Goal: Task Accomplishment & Management: Complete application form

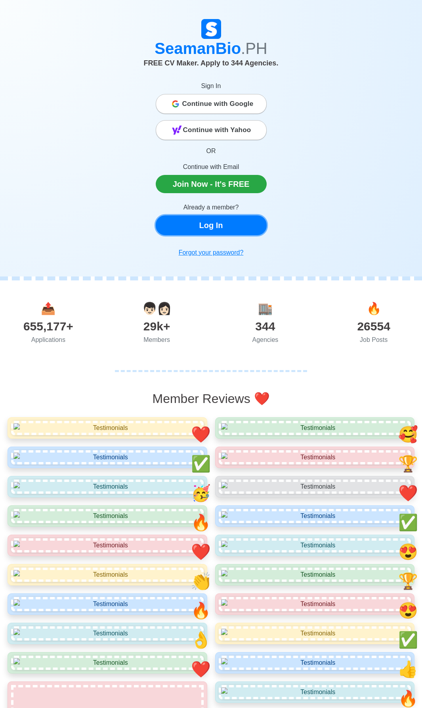
click at [248, 231] on link "Log In" at bounding box center [211, 225] width 111 height 20
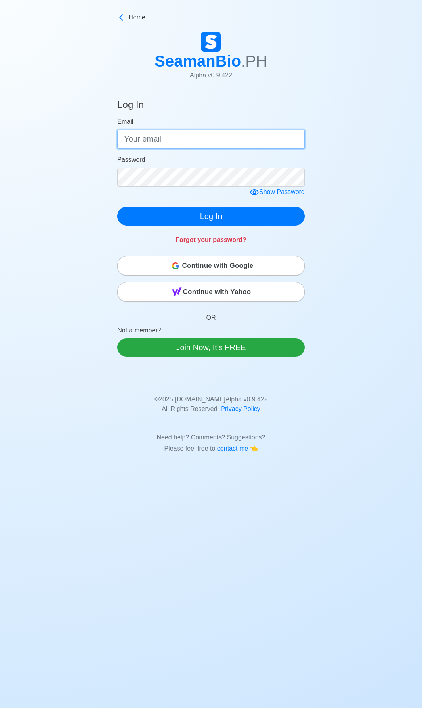
click at [184, 139] on input "Email" at bounding box center [211, 139] width 188 height 19
type input "[EMAIL_ADDRESS][DOMAIN_NAME]"
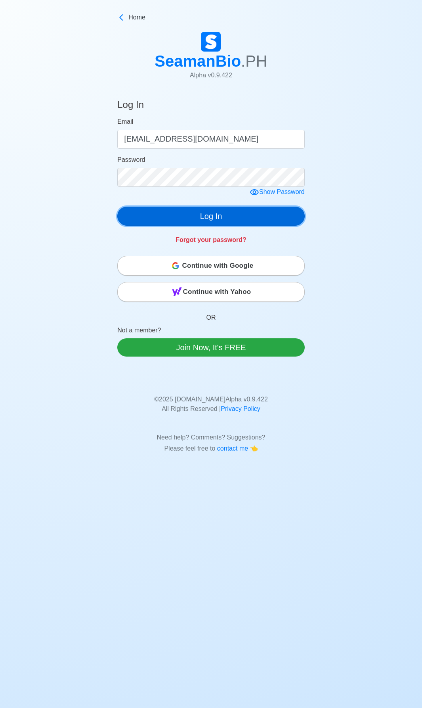
click at [176, 210] on button "Log In" at bounding box center [211, 216] width 188 height 19
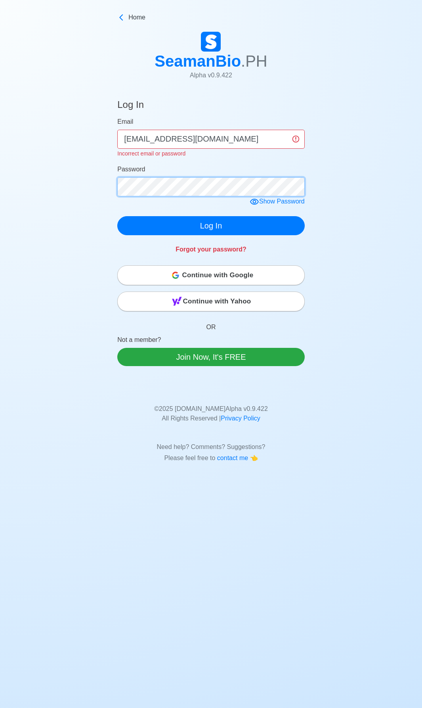
click at [111, 180] on div "Log In Email [EMAIL_ADDRESS][DOMAIN_NAME] Incorrect email or password Password …" at bounding box center [211, 287] width 211 height 394
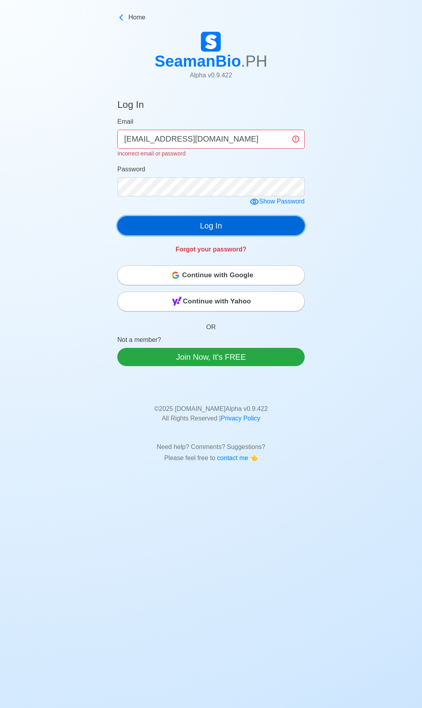
click at [177, 219] on button "Log In" at bounding box center [211, 225] width 188 height 19
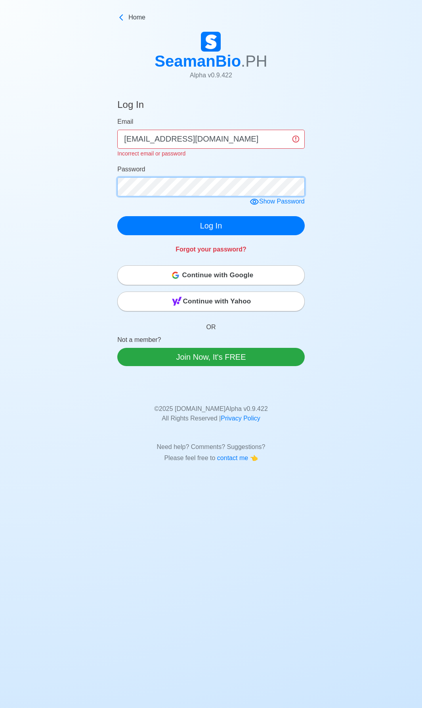
click at [104, 192] on div "Log In Email [EMAIL_ADDRESS][DOMAIN_NAME] Incorrect email or password Password …" at bounding box center [211, 287] width 422 height 394
click at [263, 206] on div "Show Password" at bounding box center [277, 202] width 55 height 10
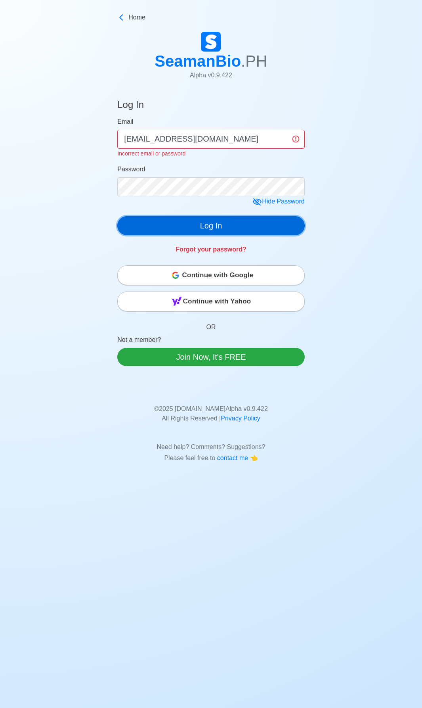
click at [203, 225] on button "Log In" at bounding box center [211, 225] width 188 height 19
click at [207, 230] on button "Log In" at bounding box center [211, 225] width 188 height 19
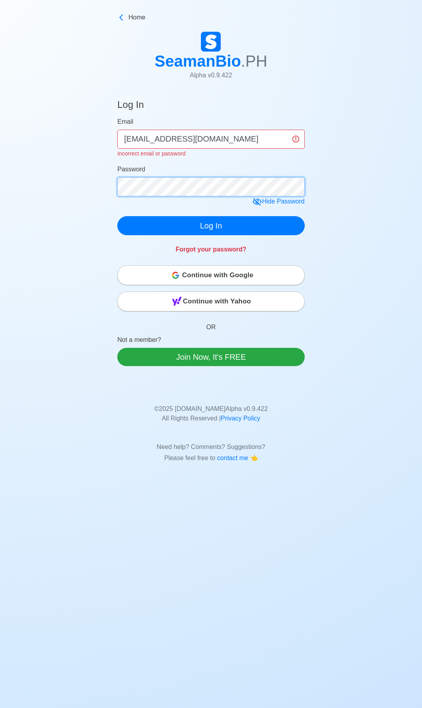
click at [114, 190] on main "Log In Email [EMAIL_ADDRESS][DOMAIN_NAME] Incorrect email or password Password …" at bounding box center [211, 282] width 200 height 384
click button "Log In" at bounding box center [211, 225] width 188 height 19
click at [97, 189] on div "Log In Email [EMAIL_ADDRESS][DOMAIN_NAME] Incorrect email or password Password …" at bounding box center [211, 287] width 422 height 394
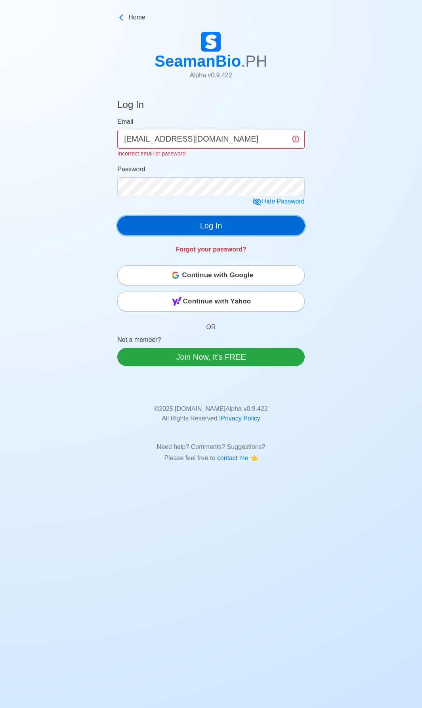
click at [163, 222] on button "Log In" at bounding box center [211, 225] width 188 height 19
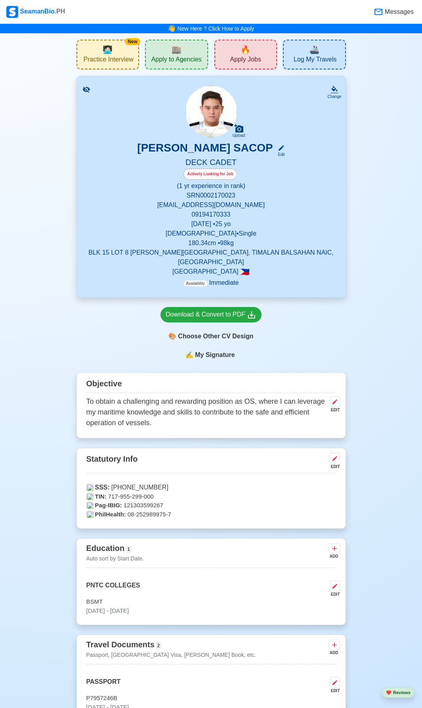
click at [173, 58] on span "Apply to Agencies" at bounding box center [177, 61] width 50 height 10
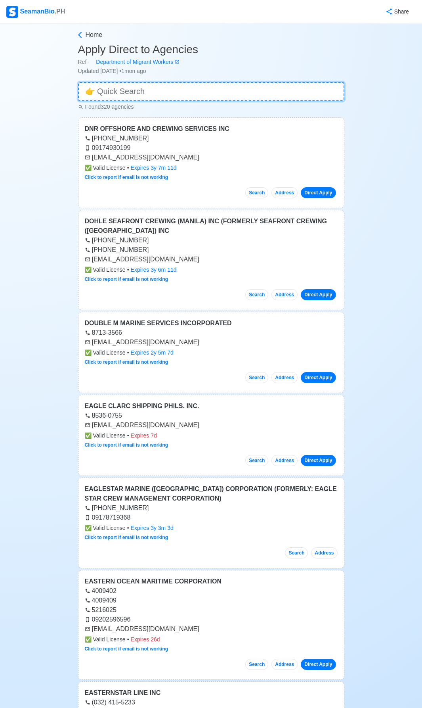
click at [177, 96] on input at bounding box center [211, 91] width 267 height 19
click at [132, 92] on input at bounding box center [211, 91] width 267 height 19
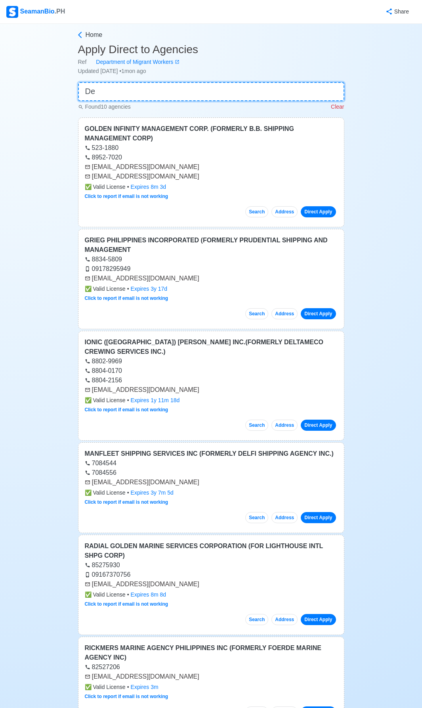
type input "D"
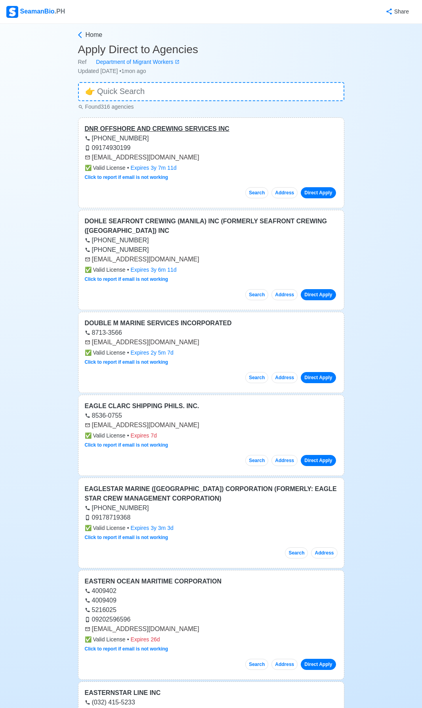
click at [142, 132] on div "DNR OFFSHORE AND CREWING SERVICES INC" at bounding box center [211, 129] width 253 height 10
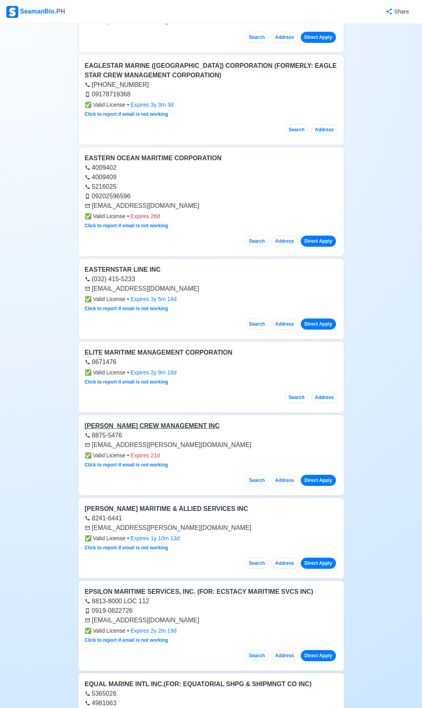
scroll to position [516, 0]
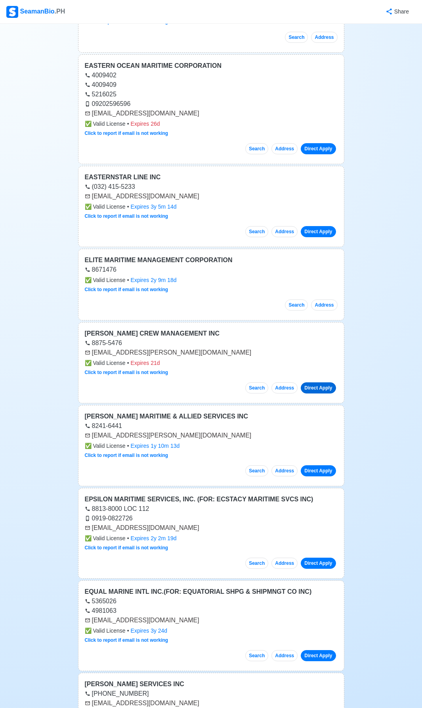
click at [325, 390] on link "Direct Apply" at bounding box center [318, 387] width 35 height 11
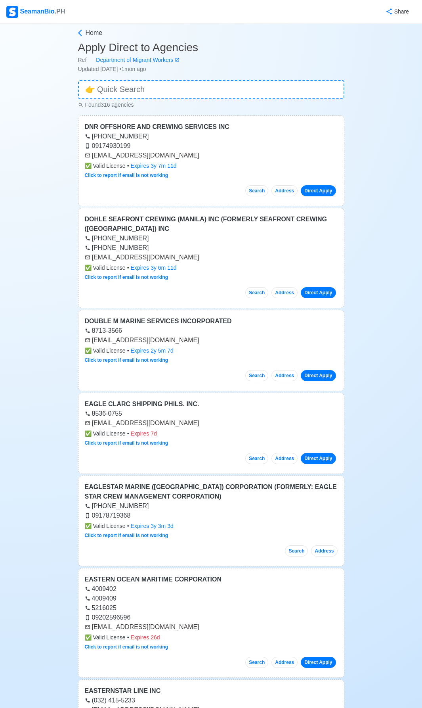
scroll to position [0, 0]
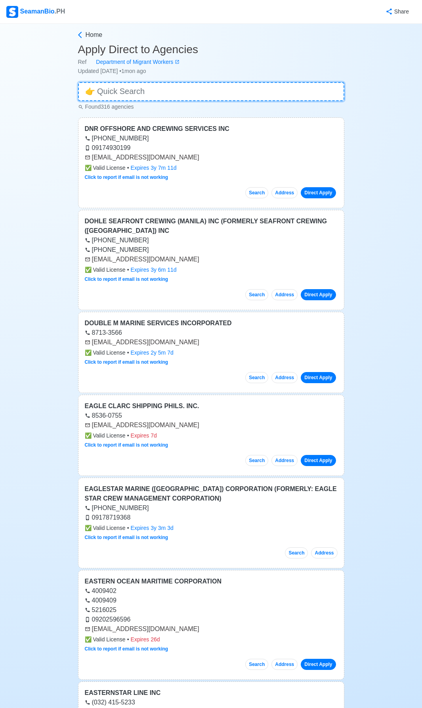
click at [121, 97] on input at bounding box center [211, 91] width 267 height 19
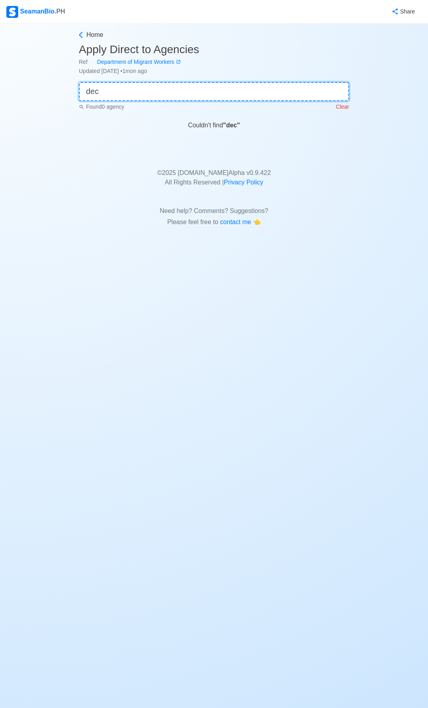
type input "dec"
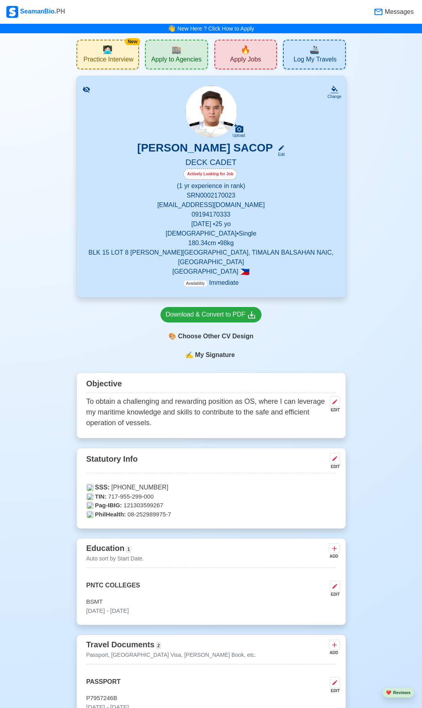
click at [245, 62] on span "Apply Jobs" at bounding box center [245, 61] width 31 height 10
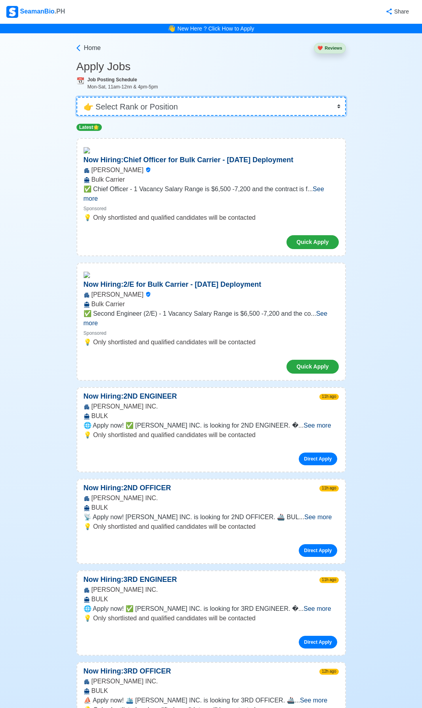
click at [146, 108] on select "👉 Select Rank or Position Master Chief Officer 2nd Officer 3rd Officer Junior O…" at bounding box center [212, 106] width 270 height 19
click at [187, 104] on select "👉 Select Rank or Position Master Chief Officer 2nd Officer 3rd Officer Junior O…" at bounding box center [212, 106] width 270 height 19
click at [219, 105] on select "👉 Select Rank or Position Master Chief Officer 2nd Officer 3rd Officer Junior O…" at bounding box center [212, 106] width 270 height 19
click at [77, 97] on select "👉 Select Rank or Position Master Chief Officer 2nd Officer 3rd Officer Junior O…" at bounding box center [212, 106] width 270 height 19
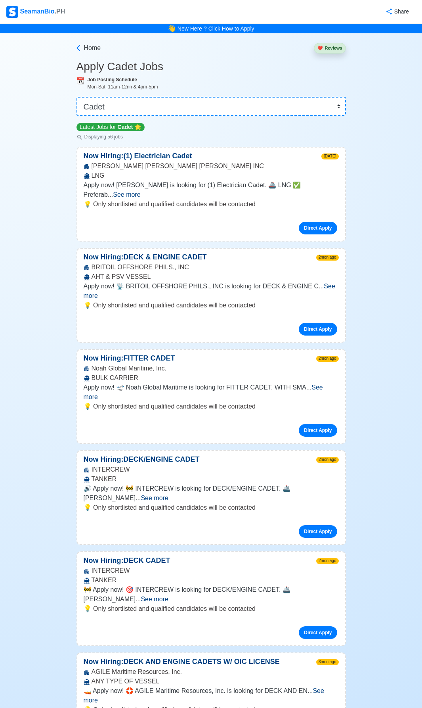
click at [140, 191] on span "See more" at bounding box center [126, 194] width 27 height 7
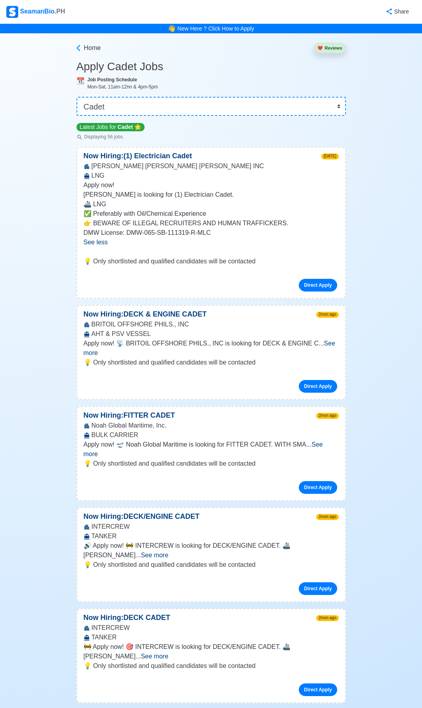
click at [332, 346] on span "See more" at bounding box center [210, 348] width 252 height 16
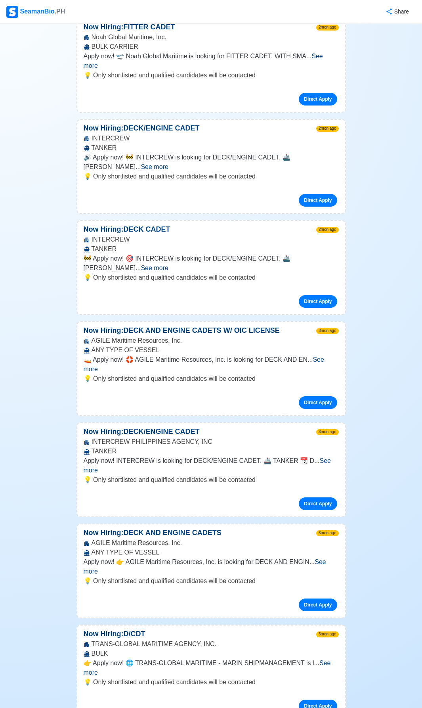
scroll to position [476, 0]
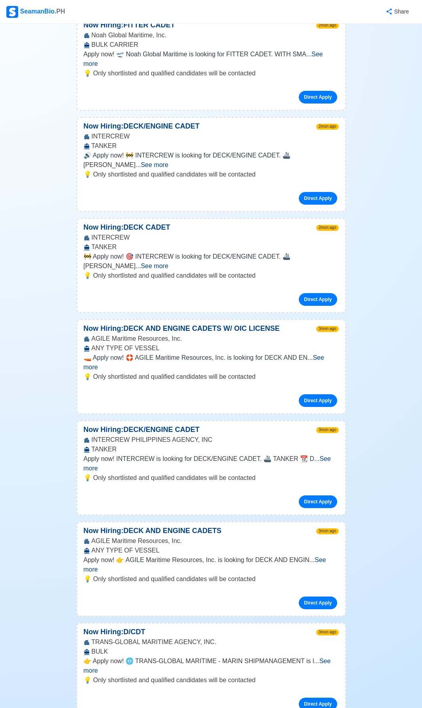
click at [317, 557] on span "See more" at bounding box center [205, 565] width 243 height 16
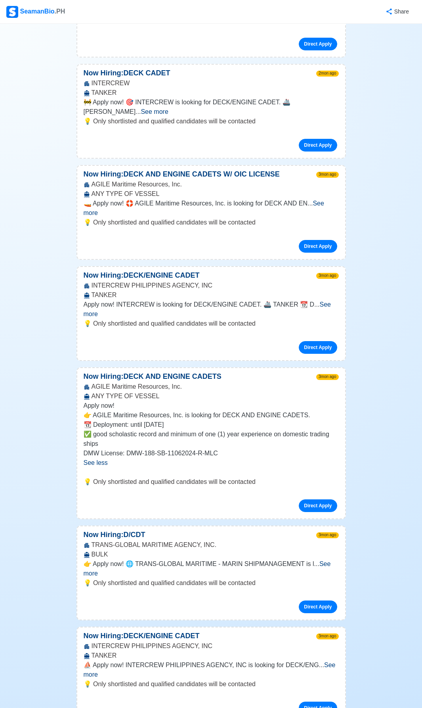
scroll to position [635, 0]
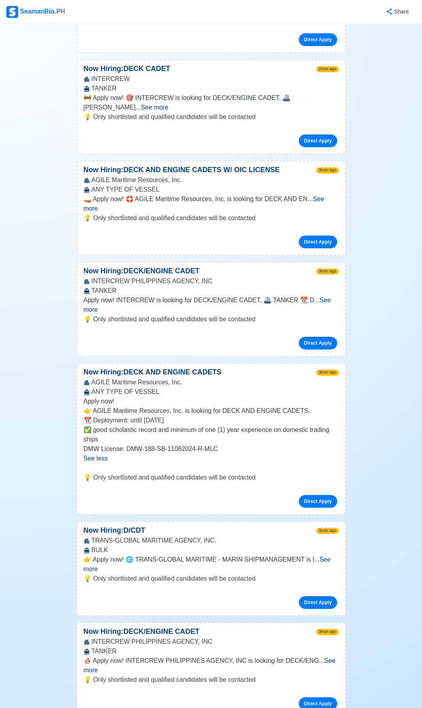
click at [324, 556] on span "See more" at bounding box center [208, 564] width 248 height 16
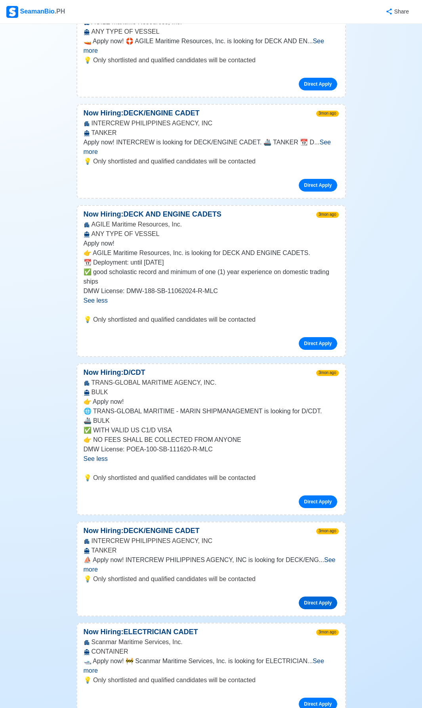
scroll to position [833, 0]
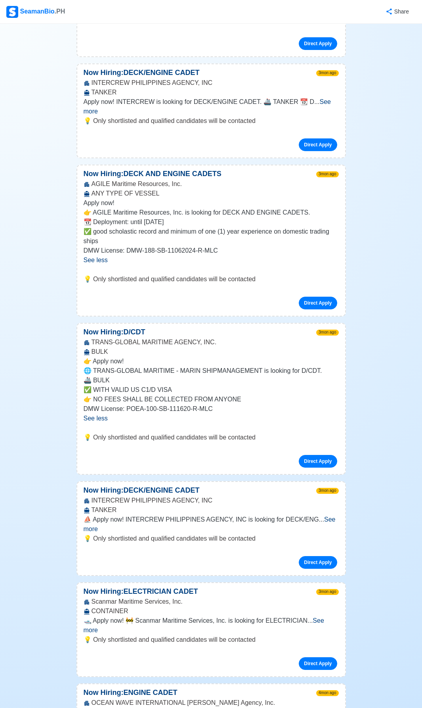
click at [323, 516] on span "See more" at bounding box center [210, 524] width 252 height 16
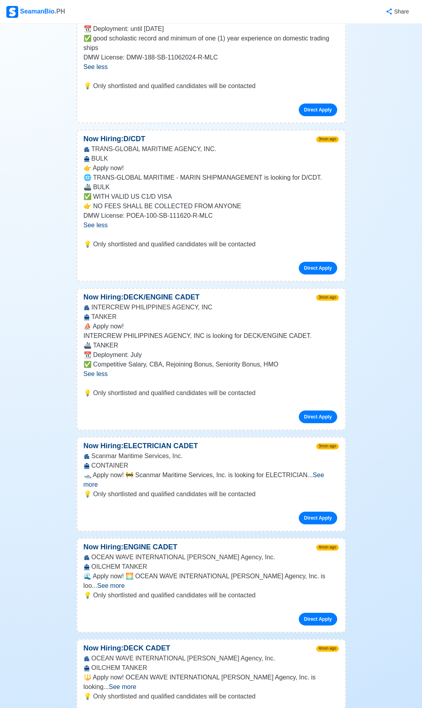
scroll to position [1031, 0]
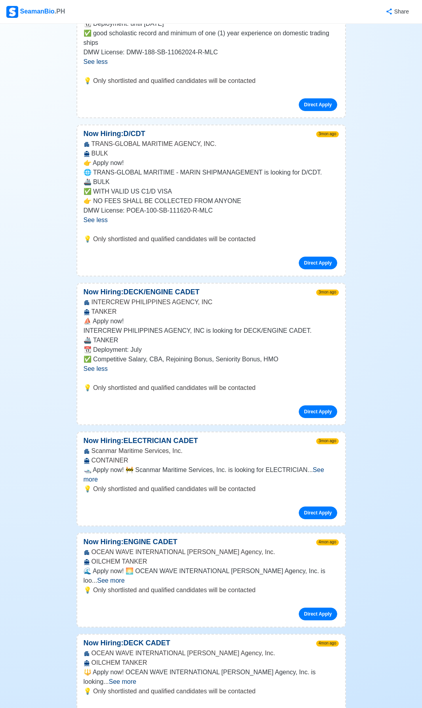
click at [319, 467] on span "See more" at bounding box center [204, 475] width 241 height 16
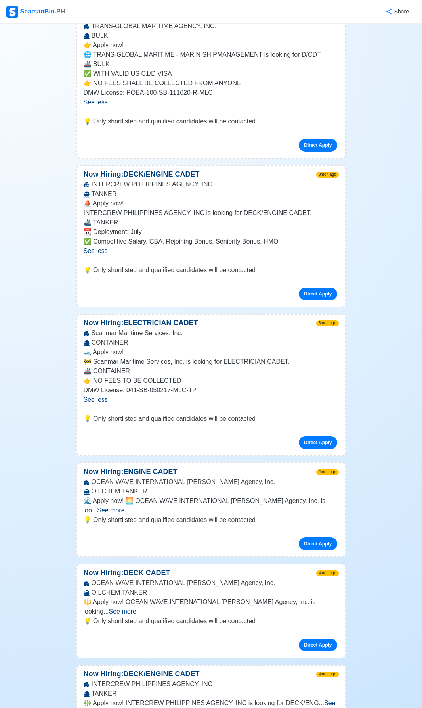
scroll to position [1150, 0]
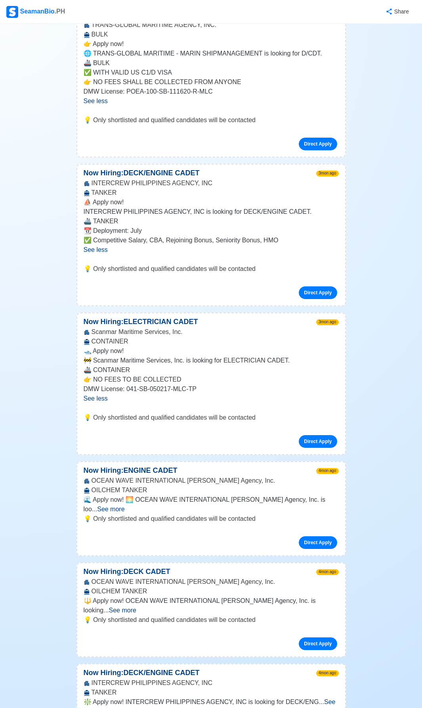
click at [136, 607] on span "See more" at bounding box center [122, 610] width 27 height 7
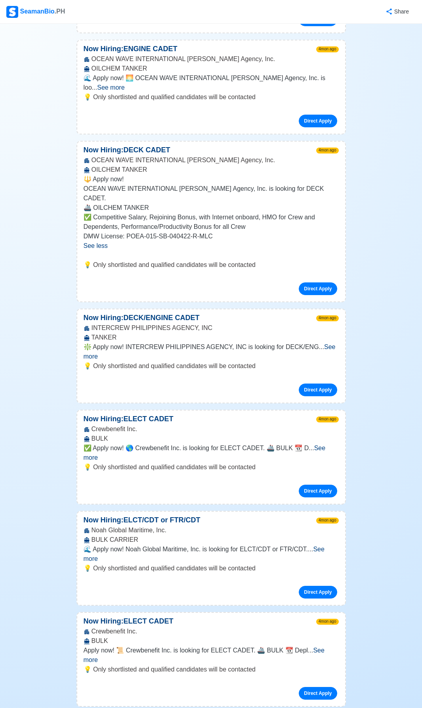
scroll to position [1626, 0]
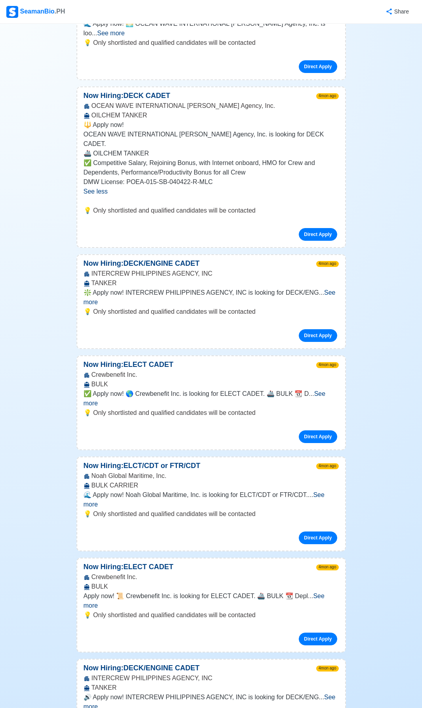
click at [325, 593] on span "See more" at bounding box center [204, 601] width 241 height 16
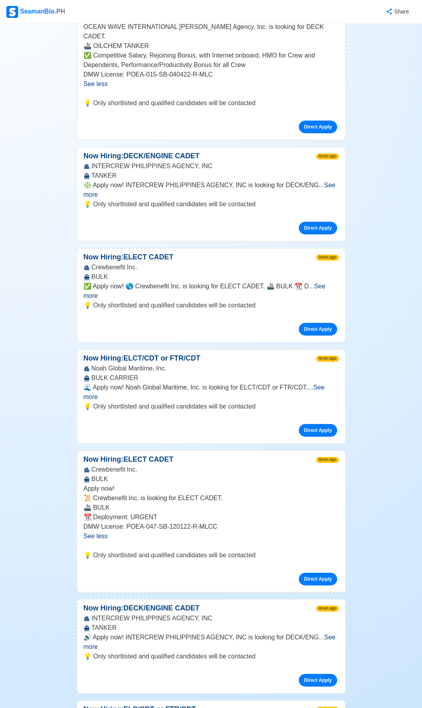
scroll to position [1745, 0]
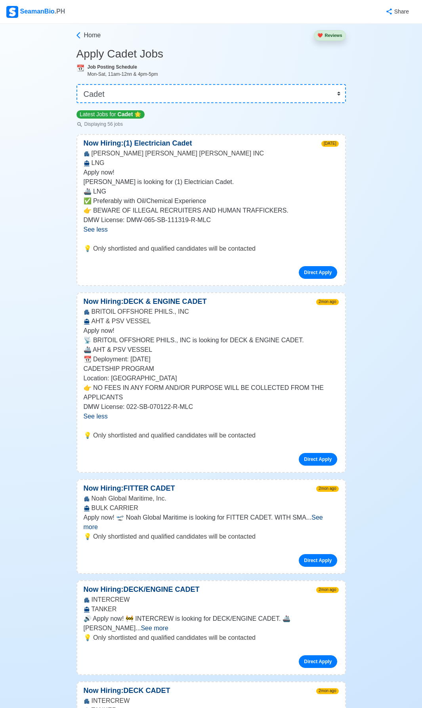
scroll to position [0, 0]
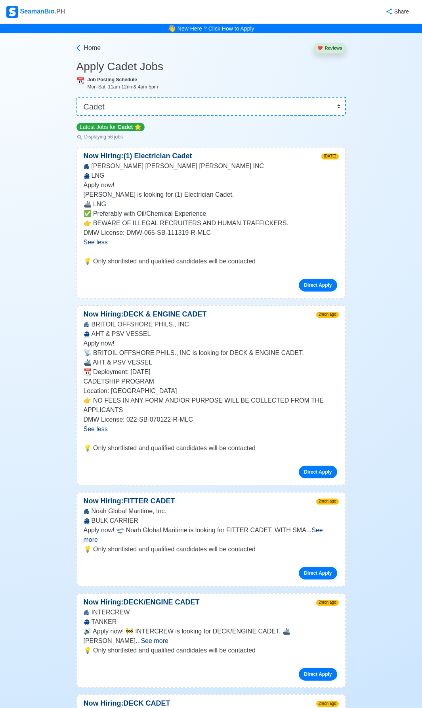
click at [219, 88] on div "Mon-Sat, 11am-12nn & 4pm-5pm" at bounding box center [217, 86] width 259 height 7
click at [194, 111] on select "👉 Select Rank or Position Master Chief Officer 2nd Officer 3rd Officer Junior O…" at bounding box center [212, 106] width 270 height 19
select select "Ordinary [PERSON_NAME]"
click at [77, 97] on select "👉 Select Rank or Position Master Chief Officer 2nd Officer 3rd Officer Junior O…" at bounding box center [212, 106] width 270 height 19
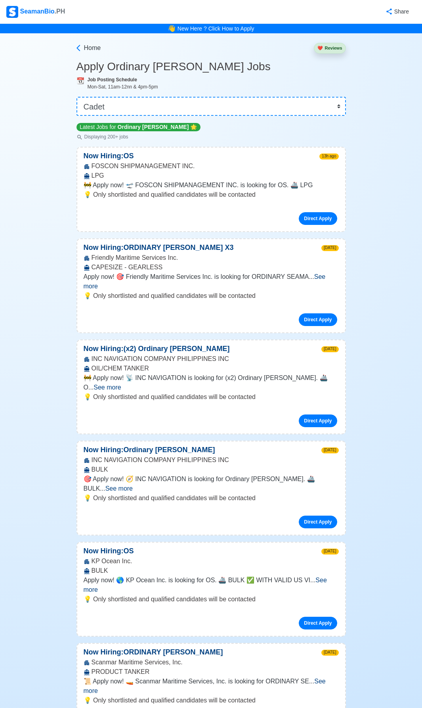
click at [121, 384] on span "See more" at bounding box center [107, 387] width 27 height 7
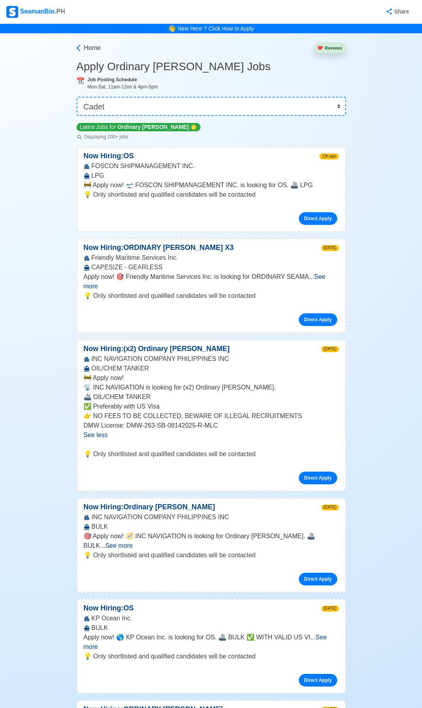
click at [326, 280] on span "See more" at bounding box center [205, 281] width 242 height 16
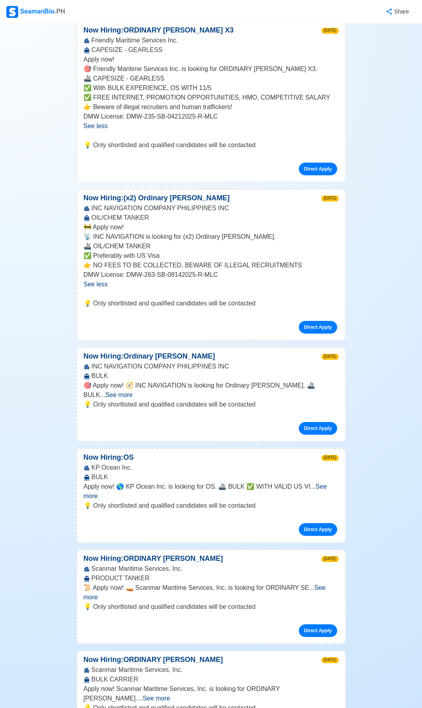
scroll to position [238, 0]
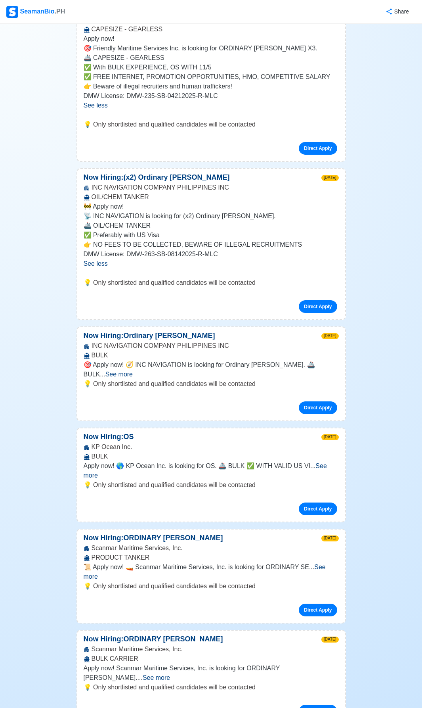
click at [326, 564] on span "See more" at bounding box center [205, 572] width 242 height 16
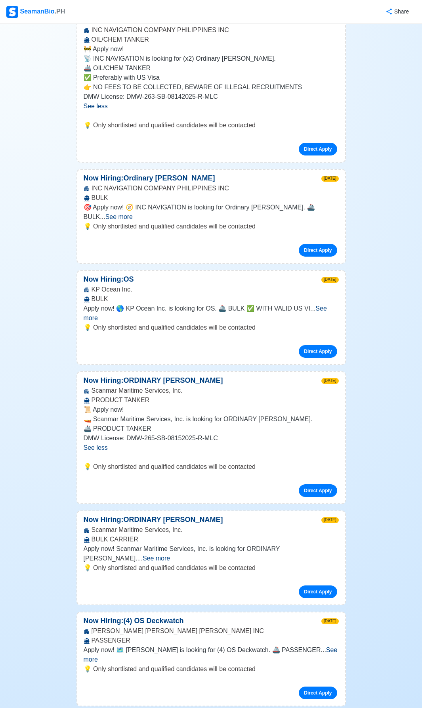
scroll to position [436, 0]
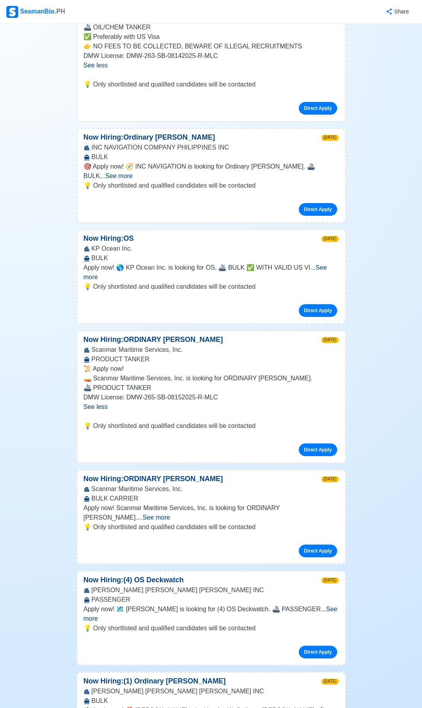
click at [314, 606] on span "See more" at bounding box center [211, 614] width 254 height 16
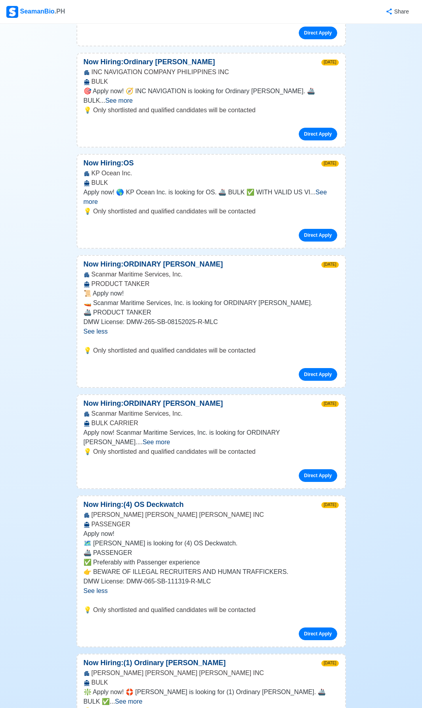
scroll to position [516, 0]
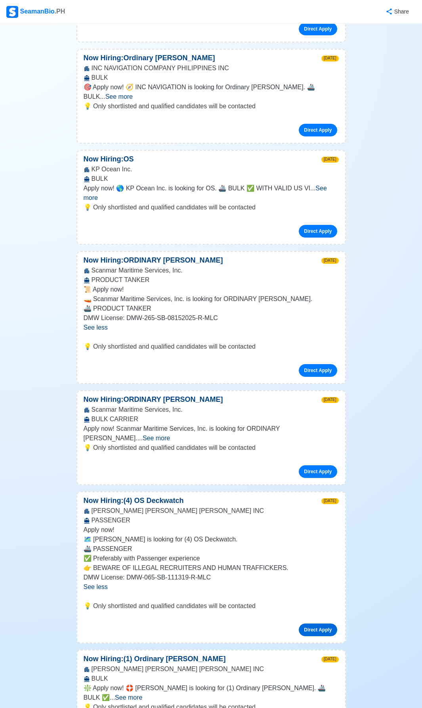
click at [317, 624] on link "Direct Apply" at bounding box center [318, 630] width 38 height 13
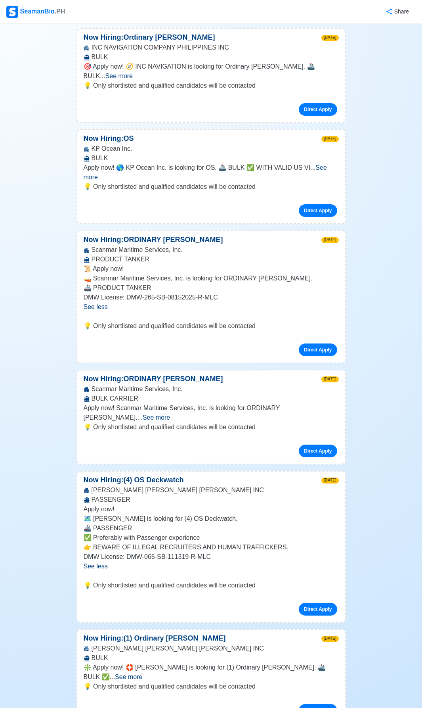
scroll to position [674, 0]
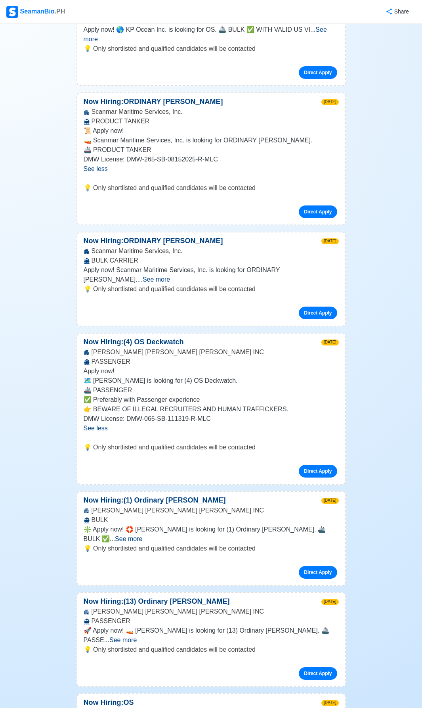
click at [142, 536] on span "See more" at bounding box center [128, 539] width 27 height 7
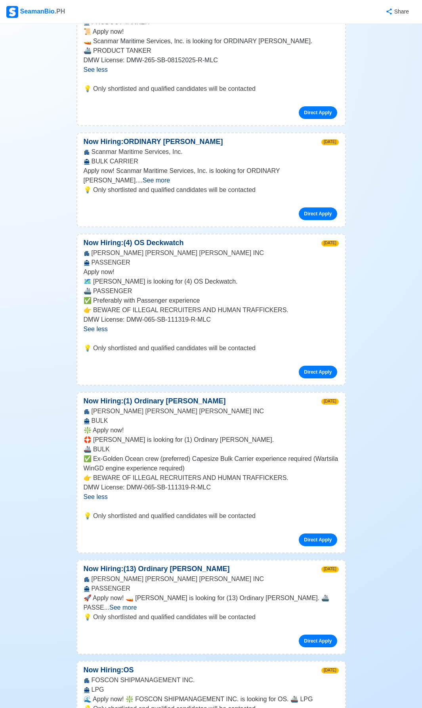
scroll to position [793, 0]
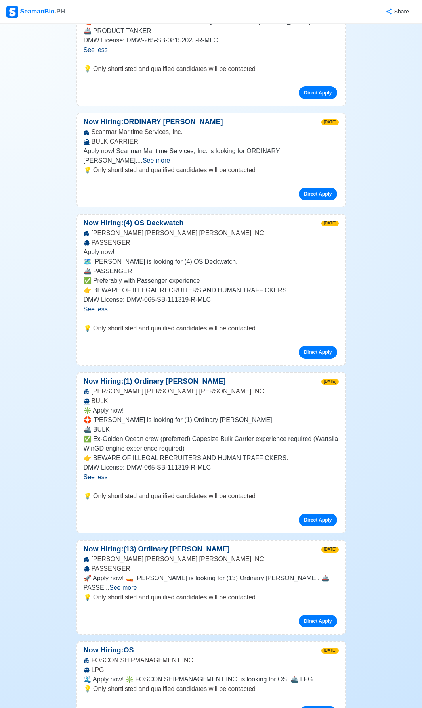
click at [137, 584] on span "See more" at bounding box center [122, 587] width 27 height 7
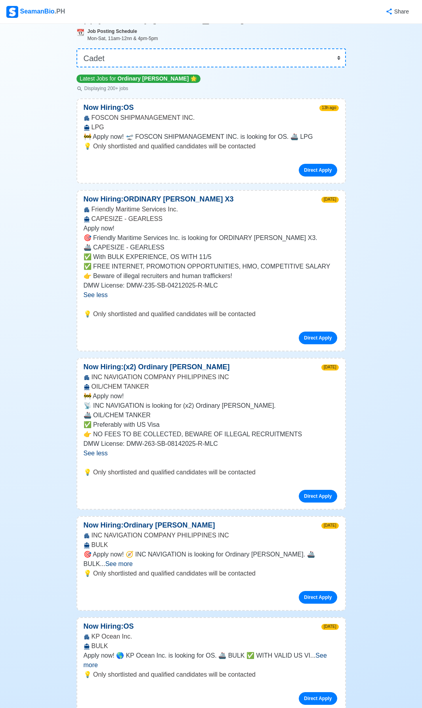
scroll to position [0, 0]
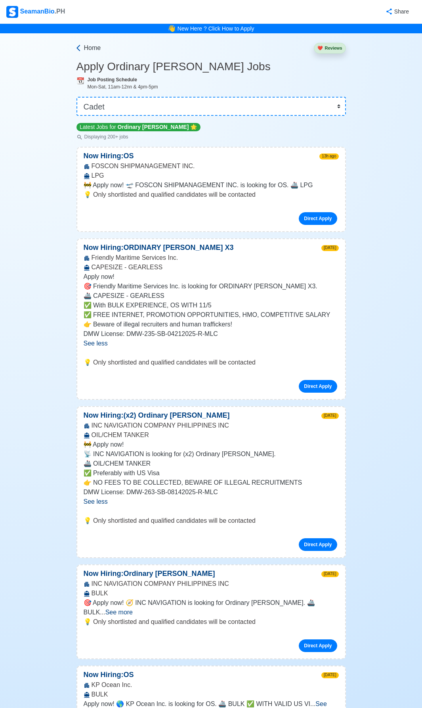
click at [75, 47] on icon at bounding box center [79, 48] width 8 height 8
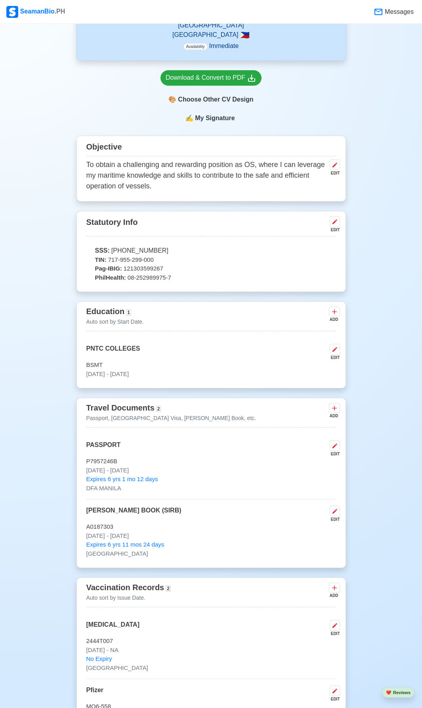
scroll to position [238, 0]
click at [336, 161] on icon at bounding box center [335, 163] width 5 height 5
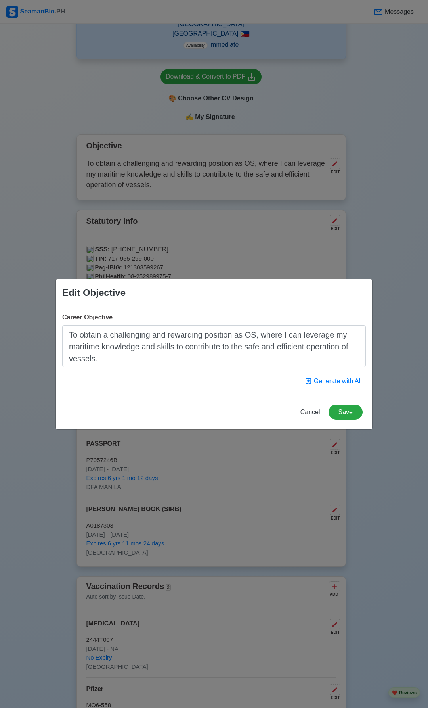
click at [244, 334] on textarea "To obtain a challenging and rewarding position as OS, where I can leverage my m…" at bounding box center [214, 346] width 304 height 42
type textarea "To obtain a challenging and rewarding position as Deck Cadet / OS, where I can …"
click at [353, 413] on button "Save" at bounding box center [346, 412] width 34 height 15
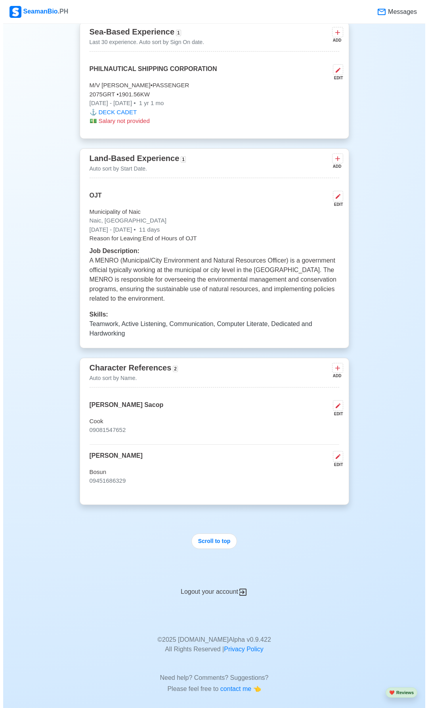
scroll to position [1379, 0]
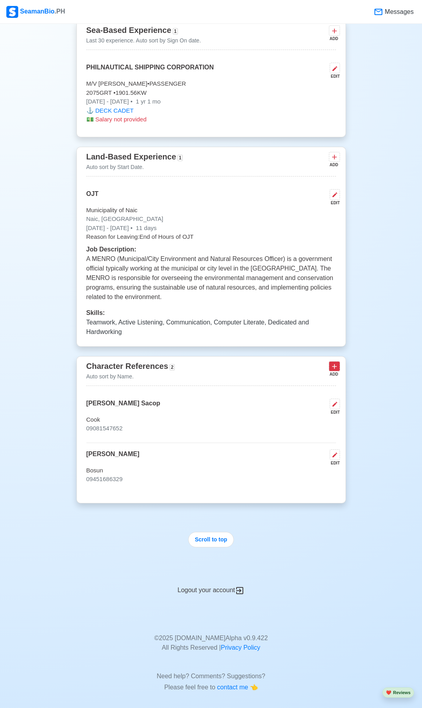
click at [332, 363] on icon at bounding box center [335, 367] width 8 height 8
